Goal: Check status: Check status

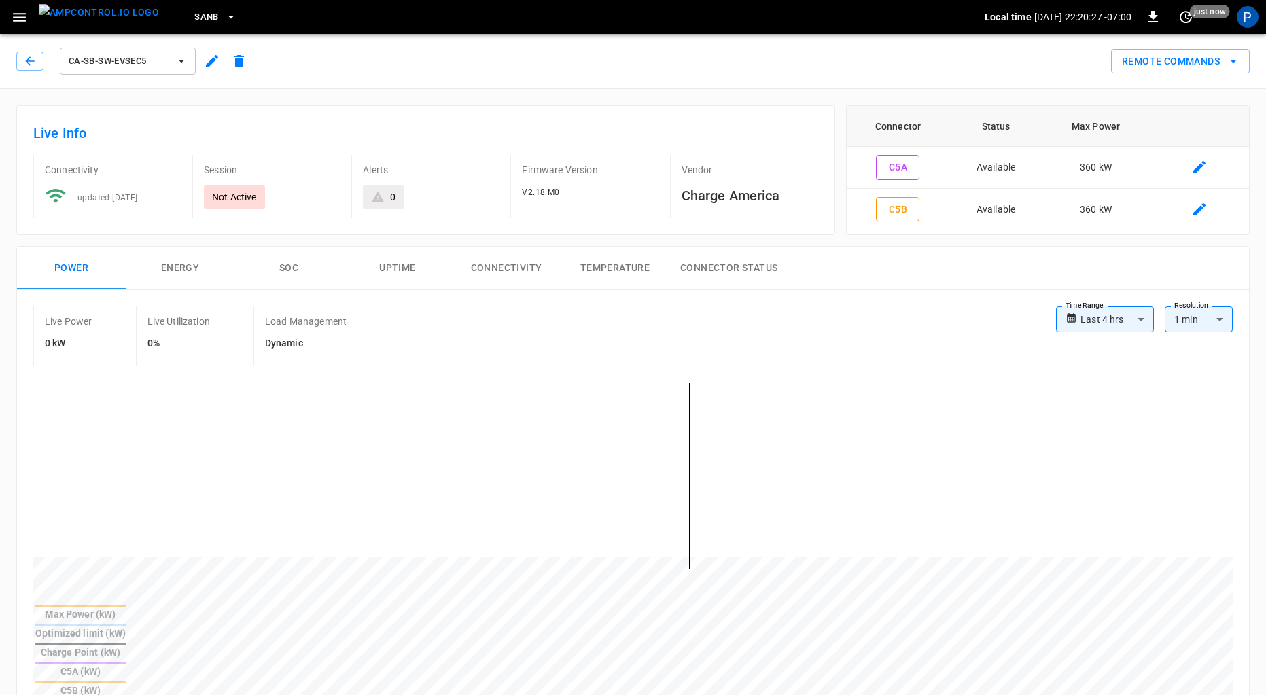
scroll to position [627, 0]
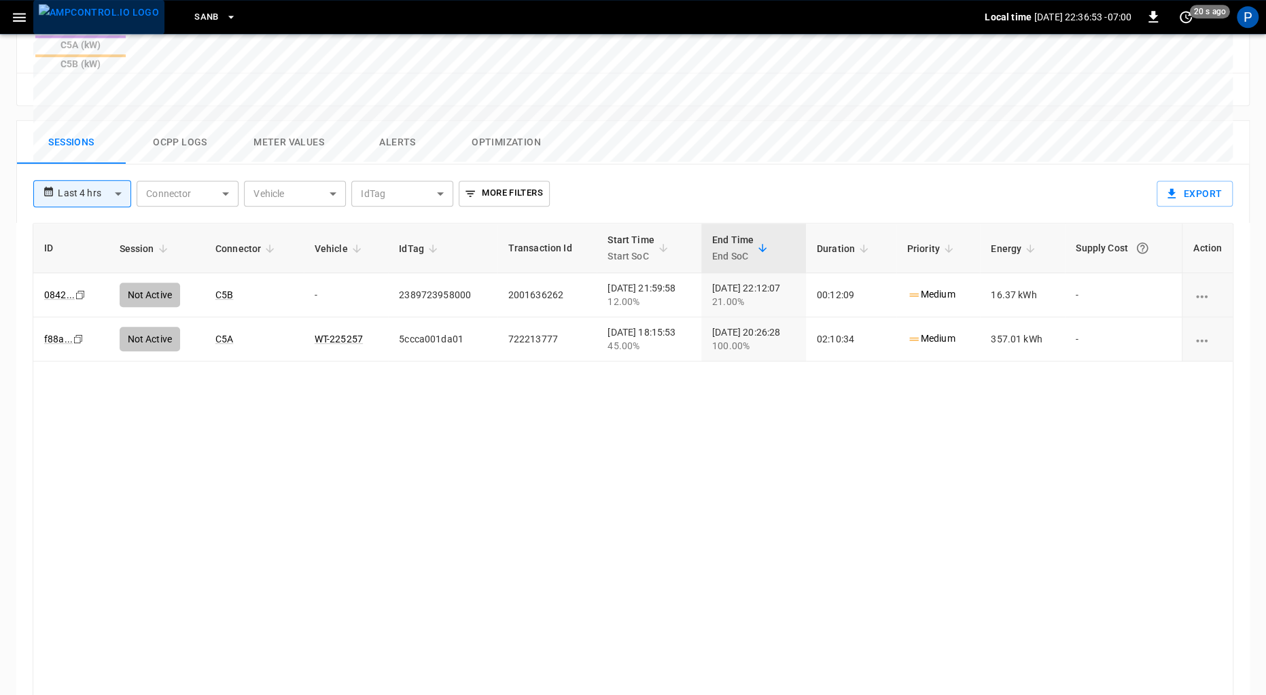
click at [127, 16] on img "menu" at bounding box center [99, 12] width 120 height 17
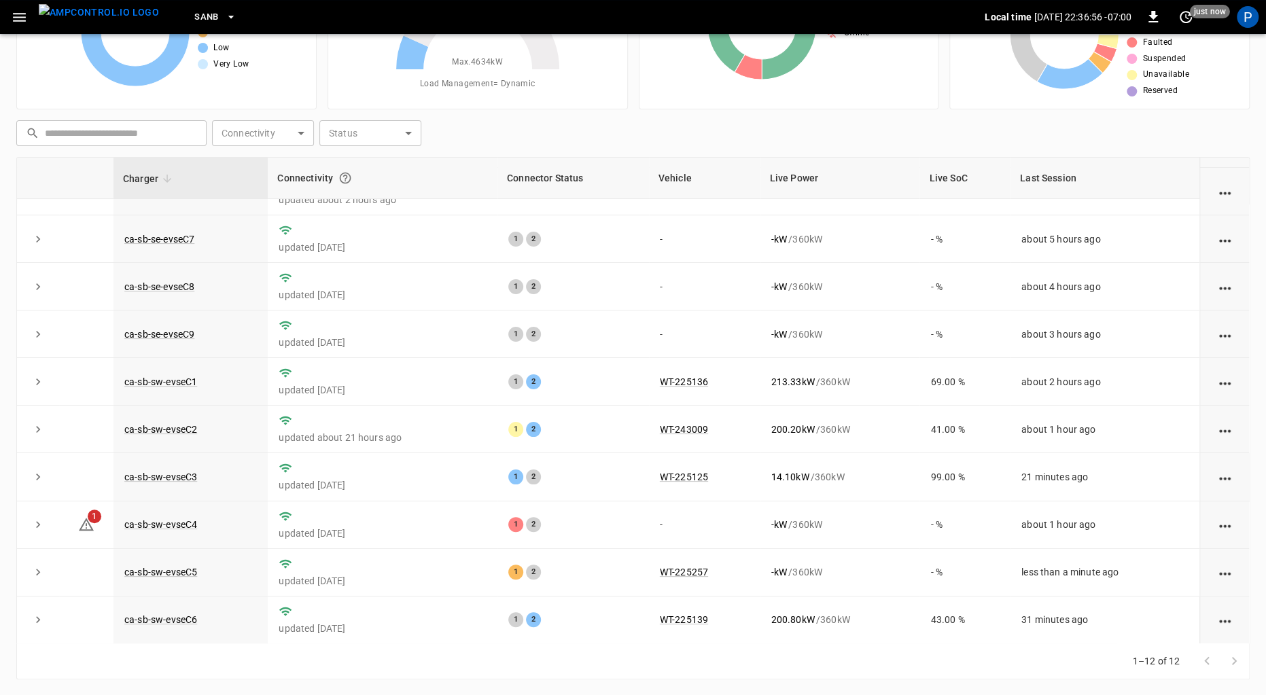
scroll to position [124, 0]
click at [171, 521] on link "ca-sb-sw-evseC4" at bounding box center [161, 527] width 78 height 16
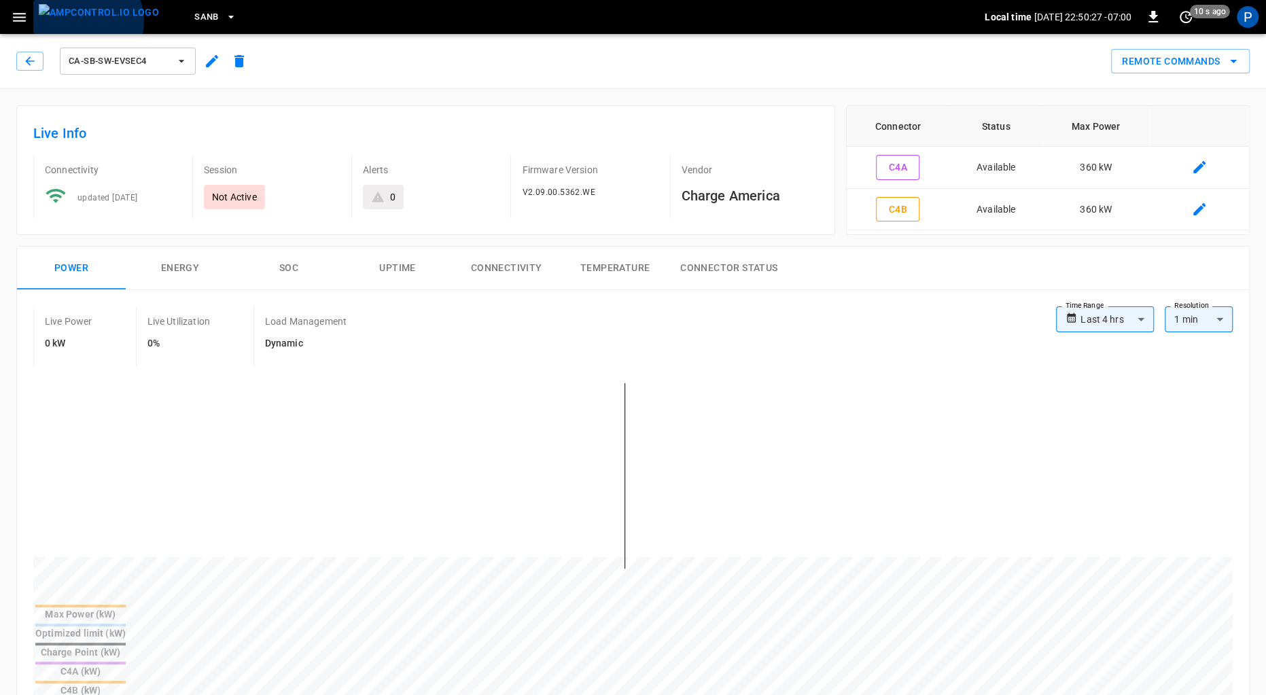
click at [82, 21] on img "menu" at bounding box center [99, 12] width 120 height 17
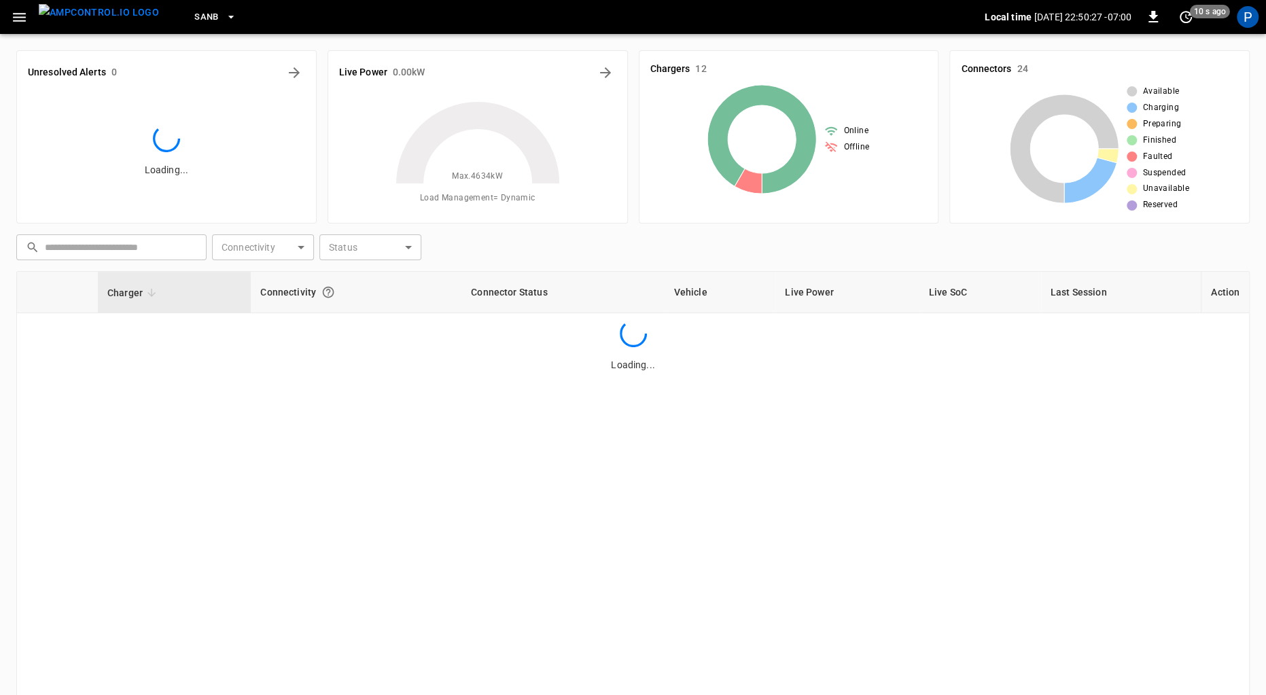
scroll to position [114, 0]
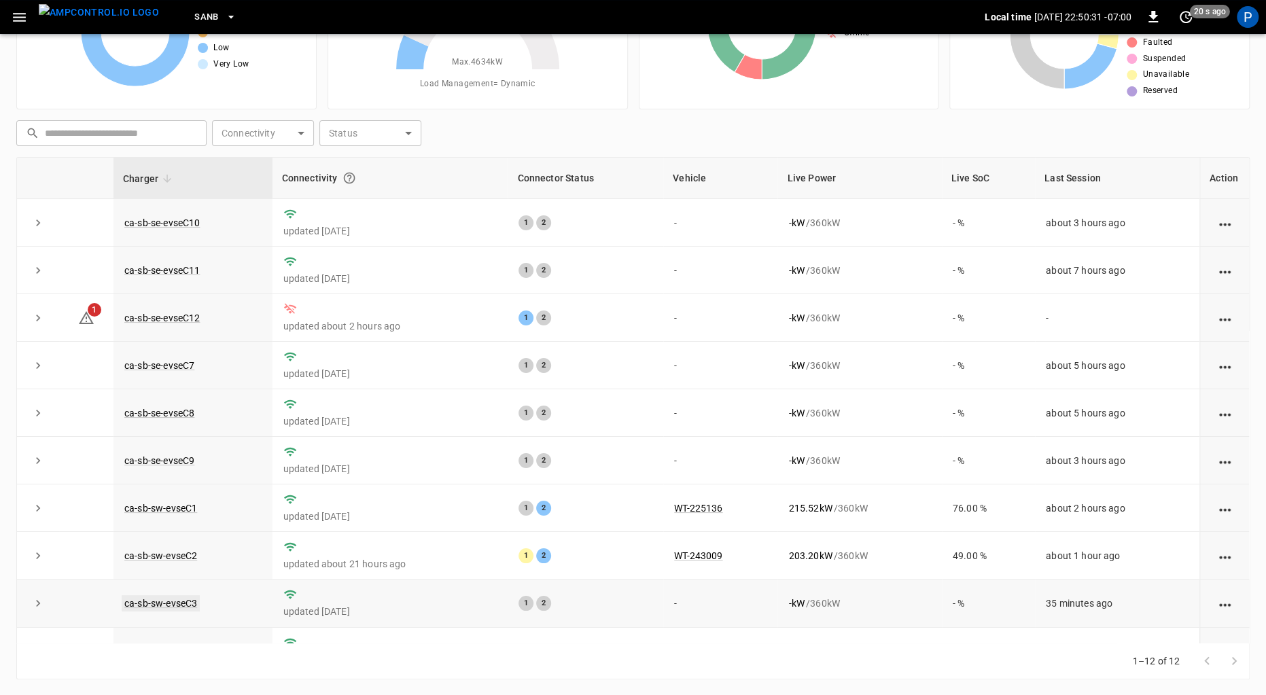
click at [187, 601] on link "ca-sb-sw-evseC3" at bounding box center [161, 603] width 78 height 16
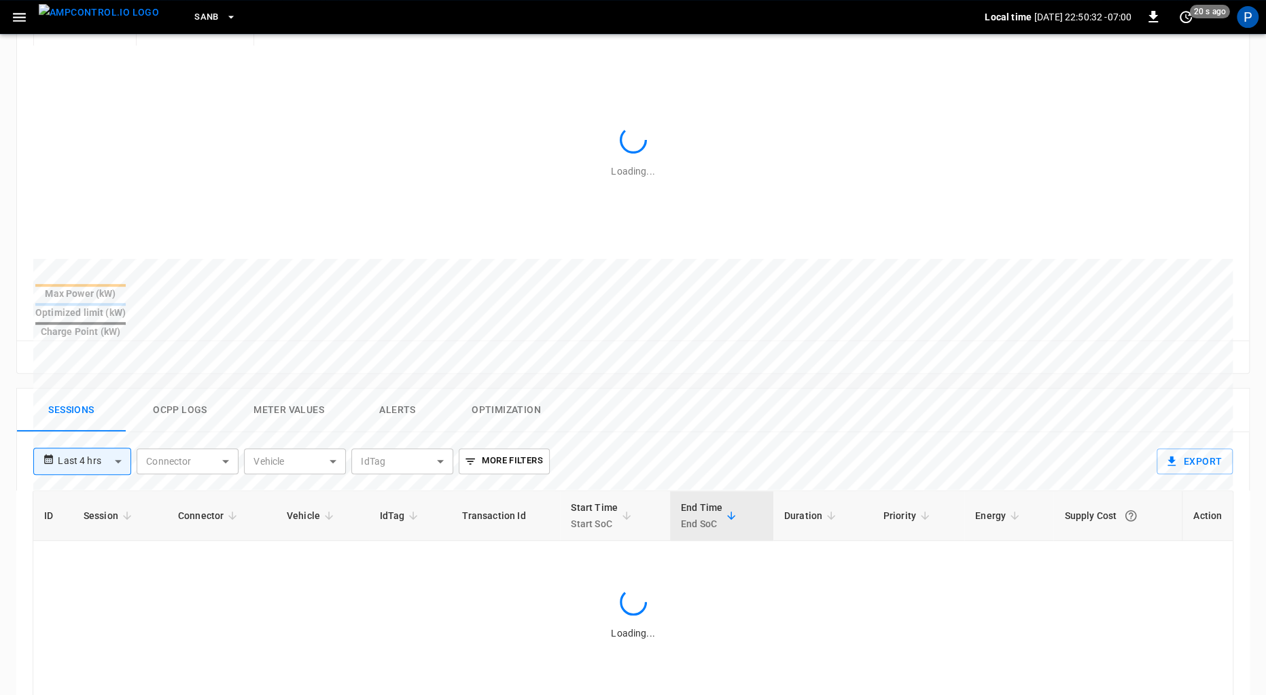
scroll to position [627, 0]
